Goal: Consume media (video, audio)

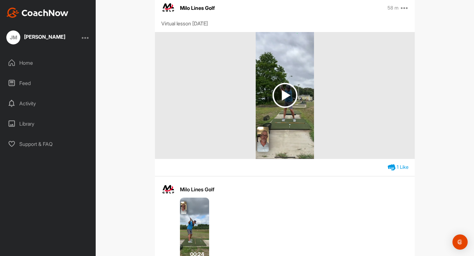
scroll to position [116, 0]
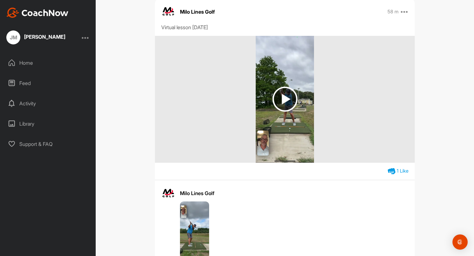
click at [284, 103] on img at bounding box center [285, 99] width 25 height 25
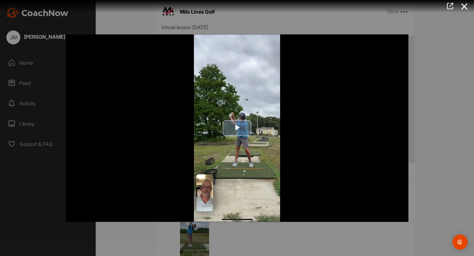
click at [237, 128] on span "Video Player" at bounding box center [237, 128] width 0 height 0
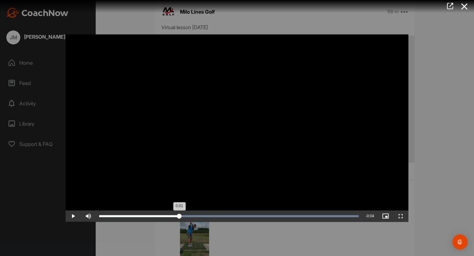
click at [179, 214] on div "Loaded : 100.00% 0:01 0:01" at bounding box center [229, 215] width 266 height 11
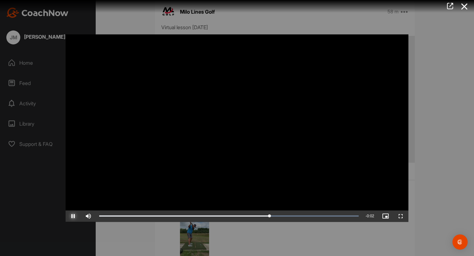
click at [77, 216] on span "Video Player" at bounding box center [73, 216] width 15 height 0
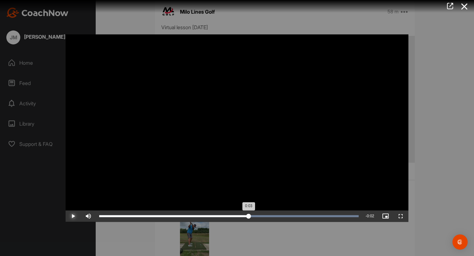
drag, startPoint x: 277, startPoint y: 218, endPoint x: 249, endPoint y: 218, distance: 27.9
click at [249, 217] on div "0:03" at bounding box center [174, 216] width 150 height 2
click at [242, 217] on div "Loaded : 100.00% 0:03 0:03" at bounding box center [229, 216] width 260 height 2
click at [232, 216] on div "Loaded : 100.00% 0:02 0:03" at bounding box center [229, 216] width 260 height 2
click at [224, 215] on div "Loaded : 100.00% 0:02 0:02" at bounding box center [229, 216] width 260 height 2
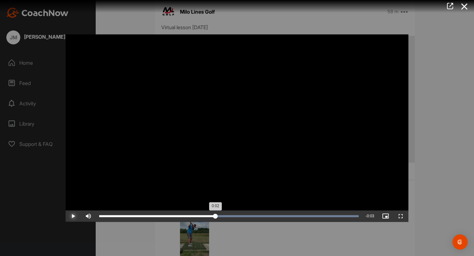
click at [215, 215] on div "Loaded : 100.00% 0:02 0:02" at bounding box center [229, 216] width 260 height 2
click at [209, 215] on div "Loaded : 100.00% 0:02 0:02" at bounding box center [229, 216] width 260 height 2
click at [200, 216] on div "Loaded : 100.00% 0:02 0:02" at bounding box center [229, 216] width 260 height 2
click at [192, 216] on div "Loaded : 100.00% 0:02 0:02" at bounding box center [229, 216] width 260 height 2
click at [184, 215] on div "Loaded : 100.00% 0:01 0:02" at bounding box center [229, 216] width 260 height 2
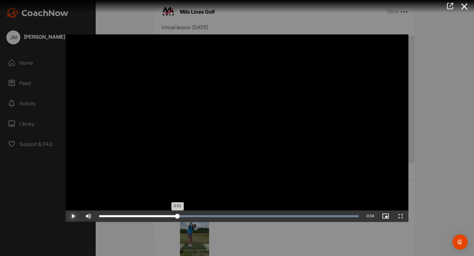
click at [177, 216] on div "Loaded : 100.00% 0:01 0:01" at bounding box center [229, 216] width 260 height 2
click at [170, 216] on div "Loaded : 100.00% 0:01 0:01" at bounding box center [229, 216] width 260 height 2
click at [172, 216] on div "0:01" at bounding box center [135, 216] width 73 height 2
click at [172, 217] on div "0:01" at bounding box center [135, 216] width 73 height 2
click at [174, 216] on div "0:01" at bounding box center [136, 216] width 75 height 2
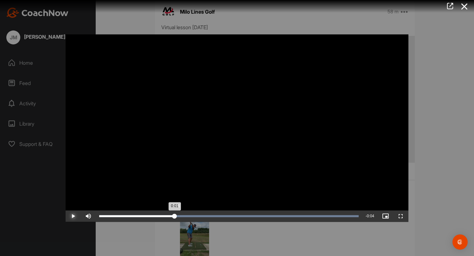
click at [175, 216] on div "0:01" at bounding box center [136, 216] width 75 height 2
click at [177, 216] on div "0:01" at bounding box center [138, 216] width 78 height 2
click at [179, 215] on div "0:01" at bounding box center [139, 216] width 80 height 2
click at [182, 215] on div "0:01" at bounding box center [140, 216] width 82 height 2
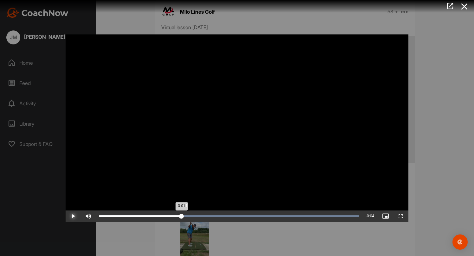
click at [182, 215] on div "0:01" at bounding box center [140, 216] width 82 height 2
click at [185, 215] on div "0:01" at bounding box center [142, 216] width 87 height 2
click at [189, 214] on div "Loaded : 100.00% 0:02 0:02" at bounding box center [229, 215] width 266 height 11
click at [189, 215] on div "0:02" at bounding box center [144, 216] width 90 height 2
click at [191, 215] on div "0:02" at bounding box center [145, 216] width 92 height 2
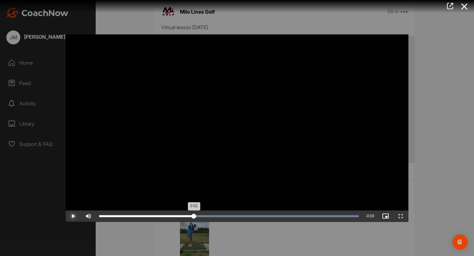
click at [194, 215] on div "0:02" at bounding box center [146, 216] width 95 height 2
click at [198, 214] on div "Loaded : 100.00% 0:02 0:02" at bounding box center [229, 215] width 266 height 11
click at [203, 214] on div "Loaded : 100.00% 0:02 0:02" at bounding box center [229, 215] width 266 height 11
click at [212, 214] on div "Loaded : 100.00% 0:02 0:02" at bounding box center [229, 215] width 266 height 11
click at [216, 214] on div "Loaded : 100.00% 0:02 0:02" at bounding box center [229, 215] width 266 height 11
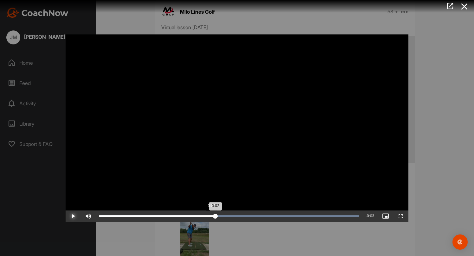
click at [211, 215] on div "Loaded : 100.00% 0:02 0:02" at bounding box center [229, 215] width 266 height 11
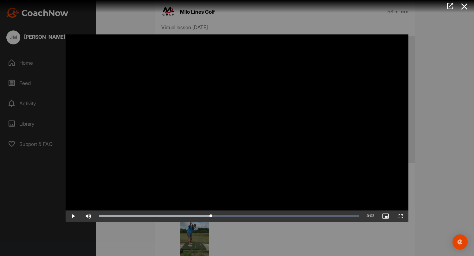
click at [133, 230] on div at bounding box center [237, 128] width 474 height 256
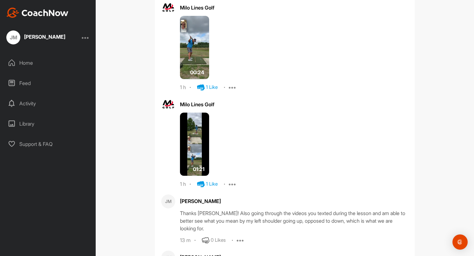
scroll to position [304, 0]
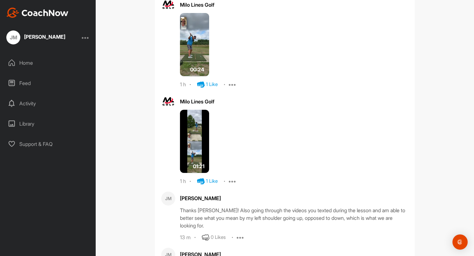
click at [196, 148] on img at bounding box center [194, 141] width 29 height 63
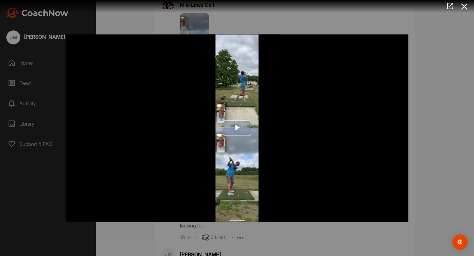
click at [237, 128] on span "Video Player" at bounding box center [237, 128] width 0 height 0
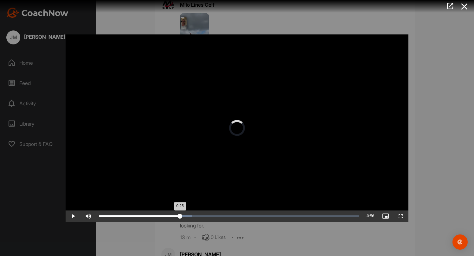
drag, startPoint x: 141, startPoint y: 216, endPoint x: 179, endPoint y: 216, distance: 38.4
click at [179, 216] on div "0:25" at bounding box center [139, 216] width 81 height 2
click at [75, 216] on span "Video Player" at bounding box center [73, 216] width 15 height 0
click at [192, 216] on div "Loaded : 39.55% 0:29 0:29" at bounding box center [229, 216] width 260 height 2
click at [194, 216] on div "Loaded : 39.55% 0:30 0:29" at bounding box center [229, 216] width 260 height 2
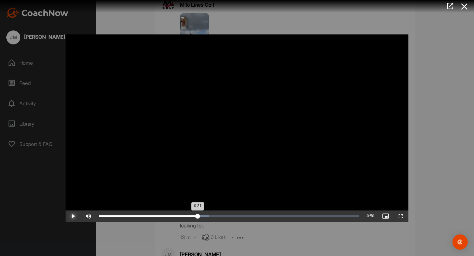
click at [198, 216] on div "Loaded : 42.32% 0:31 0:31" at bounding box center [229, 216] width 260 height 2
click at [198, 216] on div "0:31" at bounding box center [148, 216] width 99 height 2
click at [205, 216] on div "Loaded : 44.12% 0:33 0:33" at bounding box center [229, 216] width 260 height 2
click at [210, 216] on div "Loaded : 45.43% 0:34 0:33" at bounding box center [229, 216] width 260 height 2
click at [216, 216] on div "Loaded : 47.52% 0:36 0:36" at bounding box center [229, 216] width 260 height 2
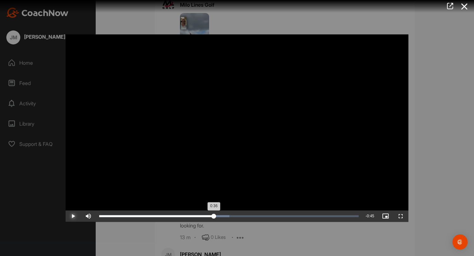
click at [214, 215] on div "0:36" at bounding box center [156, 216] width 115 height 2
click at [217, 215] on div "0:36" at bounding box center [157, 216] width 117 height 2
click at [215, 216] on div "0:36" at bounding box center [157, 216] width 116 height 2
click at [218, 217] on div "Loaded : 50.78% 0:37 0:36" at bounding box center [229, 216] width 260 height 2
click at [222, 216] on div "Loaded : 50.94% 0:38 0:38" at bounding box center [229, 216] width 260 height 2
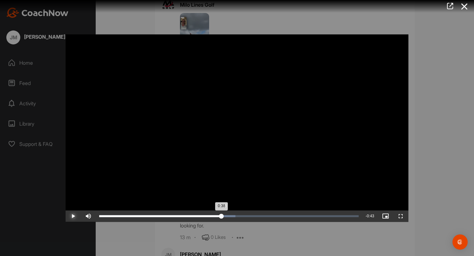
click at [222, 217] on div "0:38" at bounding box center [160, 216] width 122 height 2
click at [219, 217] on div "Loaded : 53.05% 0:37 0:38" at bounding box center [229, 216] width 260 height 2
click at [218, 217] on div "0:37" at bounding box center [159, 216] width 120 height 2
click at [215, 216] on div "0:36" at bounding box center [156, 216] width 115 height 2
click at [217, 216] on div "0:37" at bounding box center [158, 216] width 118 height 2
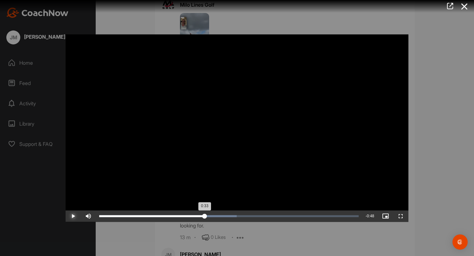
drag, startPoint x: 216, startPoint y: 216, endPoint x: 205, endPoint y: 214, distance: 11.4
click at [205, 215] on div "0:33" at bounding box center [152, 216] width 106 height 2
click at [209, 214] on div "Loaded : 53.05% 0:34 0:33" at bounding box center [229, 215] width 266 height 11
click at [218, 214] on div "Loaded : 53.05% 0:37 0:34" at bounding box center [229, 215] width 266 height 11
click at [224, 214] on div "Loaded : 53.05% 0:39 0:39" at bounding box center [229, 215] width 266 height 11
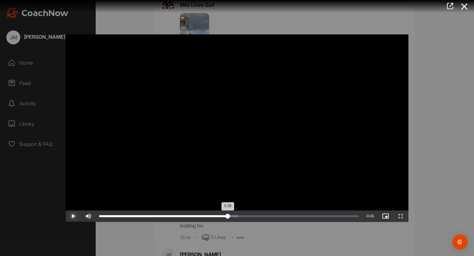
click at [228, 216] on div "Loaded : 53.68% 0:40 0:39" at bounding box center [229, 216] width 260 height 2
click at [230, 216] on div "0:41" at bounding box center [164, 216] width 131 height 2
click at [233, 216] on div "Loaded : 56.39% 0:42 0:42" at bounding box center [229, 216] width 260 height 2
click at [235, 216] on div "0:42" at bounding box center [167, 216] width 136 height 2
click at [237, 216] on div "0:43" at bounding box center [168, 216] width 138 height 2
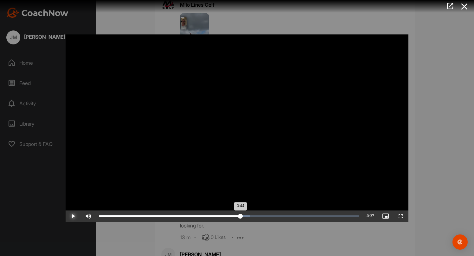
click at [240, 215] on div "Loaded : 58.18% 0:44 0:44" at bounding box center [229, 216] width 260 height 2
click at [242, 215] on div "0:45" at bounding box center [170, 216] width 143 height 2
click at [245, 215] on div "0:45" at bounding box center [172, 216] width 146 height 2
click at [248, 215] on div "0:45" at bounding box center [173, 216] width 149 height 2
click at [250, 215] on div "0:47" at bounding box center [174, 216] width 151 height 2
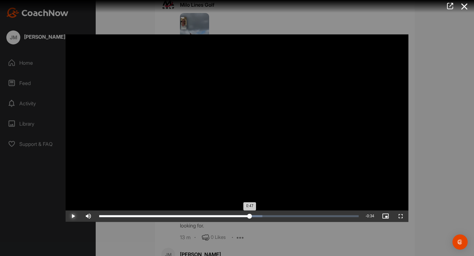
click at [249, 216] on div "0:47" at bounding box center [174, 216] width 151 height 2
click at [252, 216] on div "Loaded : 64.05% 0:48 0:48" at bounding box center [229, 216] width 260 height 2
click at [252, 216] on div "0:48" at bounding box center [175, 216] width 153 height 2
click at [255, 216] on div "0:49" at bounding box center [177, 216] width 156 height 2
click at [258, 216] on div "Loaded : 65.19% 0:50 0:49" at bounding box center [229, 216] width 260 height 2
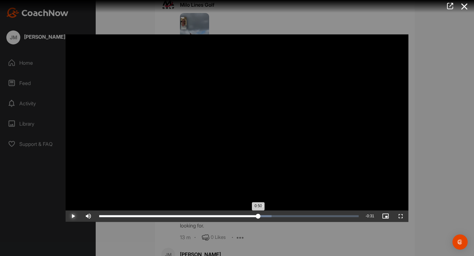
click at [258, 216] on div "0:50" at bounding box center [178, 216] width 159 height 2
click at [265, 216] on div "Loaded : 66.93% 0:52 0:50" at bounding box center [229, 216] width 260 height 2
click at [269, 215] on div "Loaded : 69.26% 0:53 0:52" at bounding box center [229, 216] width 260 height 2
click at [272, 215] on div "Loaded : 70.48% 0:54 0:53" at bounding box center [229, 216] width 260 height 2
click at [276, 215] on div "Loaded : 71.71% 0:55 0:55" at bounding box center [229, 216] width 260 height 2
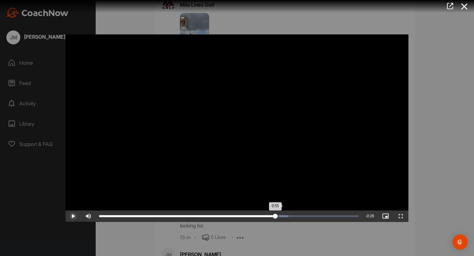
click at [279, 215] on div "Loaded : 72.90% 0:56 0:55" at bounding box center [229, 216] width 260 height 2
click at [282, 215] on div "Loaded : 75.27% 0:57 0:57" at bounding box center [229, 216] width 260 height 2
click at [286, 215] on div "Loaded : 75.27% 0:58 0:58" at bounding box center [229, 216] width 260 height 2
click at [290, 215] on div "Loaded : 77.03% 1:00 0:58" at bounding box center [229, 216] width 260 height 2
click at [296, 215] on div "Loaded : 77.68% 1:02 1:02" at bounding box center [229, 216] width 260 height 2
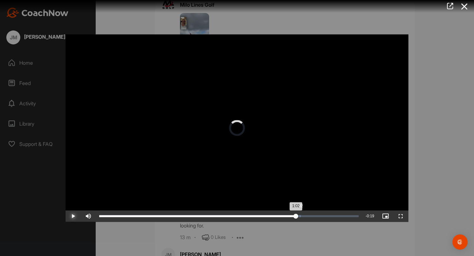
click at [299, 215] on div "Loaded : 77.68% 1:02 1:02" at bounding box center [229, 216] width 260 height 2
click at [302, 215] on div "Loaded : 77.68% 1:03 1:03" at bounding box center [229, 216] width 260 height 2
click at [307, 215] on div "Loaded : 86.16% 1:05 1:05" at bounding box center [229, 216] width 260 height 2
click at [311, 215] on div "Loaded : 86.16% 1:06 1:06" at bounding box center [229, 216] width 260 height 2
click at [316, 215] on div "Loaded : 86.16% 1:08 1:08" at bounding box center [229, 216] width 260 height 2
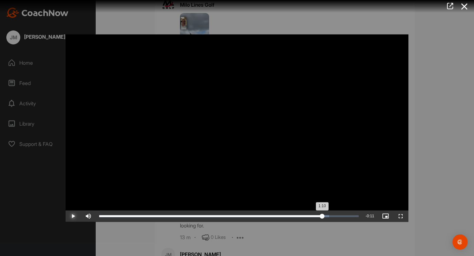
click at [322, 215] on div "Loaded : 88.71% 1:10 1:10" at bounding box center [229, 216] width 260 height 2
click at [327, 215] on div "Loaded : 88.71% 1:11 1:10" at bounding box center [229, 216] width 260 height 2
click at [334, 215] on div "Loaded : 90.56% 1:13 1:13" at bounding box center [229, 216] width 260 height 2
click at [337, 215] on div "Loaded : 94.16% 1:15 1:15" at bounding box center [229, 216] width 260 height 2
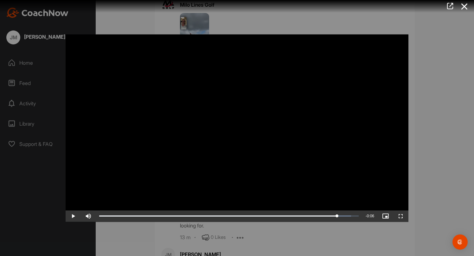
click at [339, 229] on div at bounding box center [237, 128] width 474 height 256
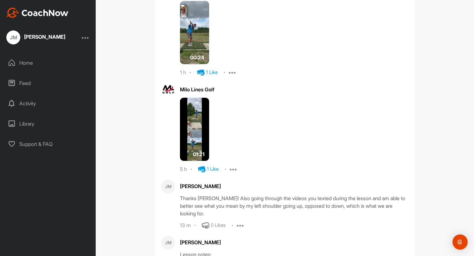
scroll to position [313, 0]
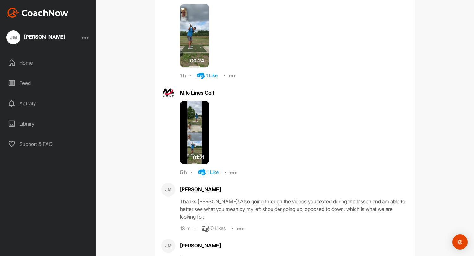
click at [204, 134] on img at bounding box center [194, 132] width 29 height 63
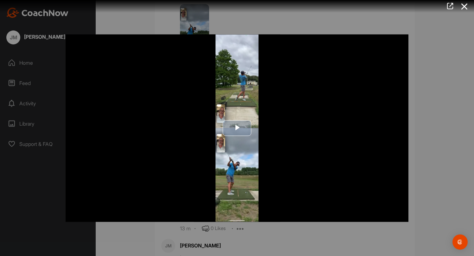
click at [237, 128] on span "Video Player" at bounding box center [237, 128] width 0 height 0
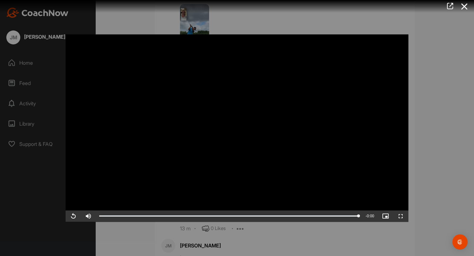
click at [121, 26] on div at bounding box center [237, 128] width 474 height 256
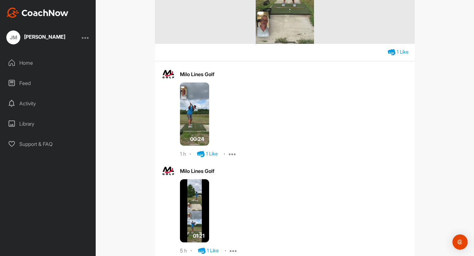
scroll to position [233, 0]
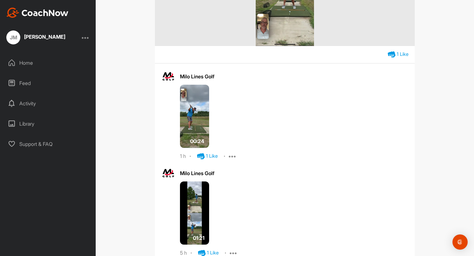
click at [198, 122] on img at bounding box center [194, 116] width 29 height 63
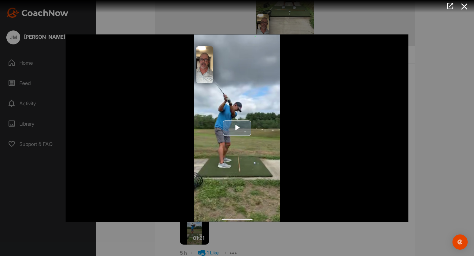
click at [237, 128] on span "Video Player" at bounding box center [237, 128] width 0 height 0
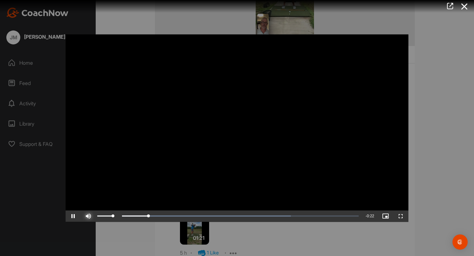
click at [89, 216] on span "Video Player" at bounding box center [88, 216] width 15 height 0
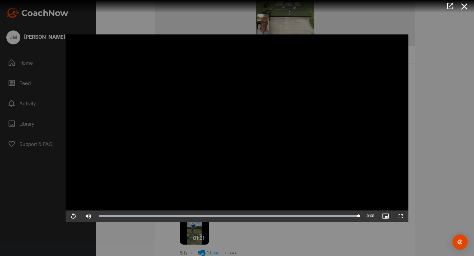
click at [451, 80] on div at bounding box center [237, 128] width 474 height 256
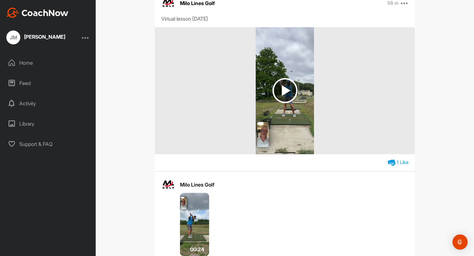
scroll to position [124, 0]
click at [285, 90] on img at bounding box center [285, 91] width 25 height 25
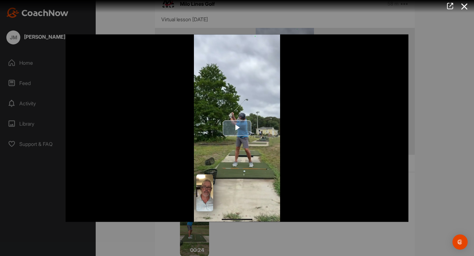
click at [237, 128] on span "Video Player" at bounding box center [237, 128] width 0 height 0
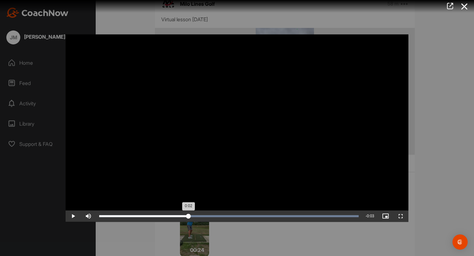
drag, startPoint x: 359, startPoint y: 215, endPoint x: 188, endPoint y: 215, distance: 170.9
click at [188, 215] on div "0:02" at bounding box center [143, 216] width 89 height 2
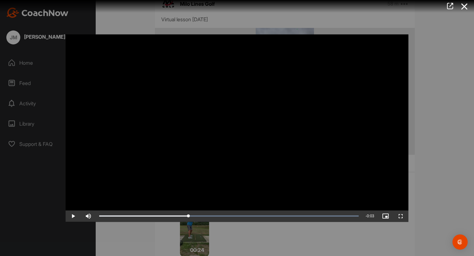
click at [131, 231] on div at bounding box center [237, 128] width 474 height 256
